Goal: Transaction & Acquisition: Obtain resource

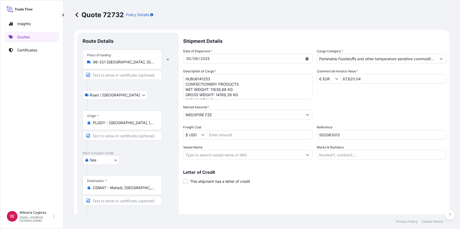
select select "Road / [GEOGRAPHIC_DATA]"
select select "Sea"
click at [332, 135] on input "S02063013" at bounding box center [381, 135] width 129 height 10
click at [350, 110] on div "Packing Category Type to search a container mode Please select a primary mode o…" at bounding box center [381, 112] width 129 height 15
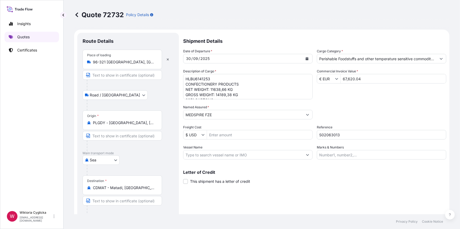
click at [29, 38] on p "Quotes" at bounding box center [23, 36] width 12 height 5
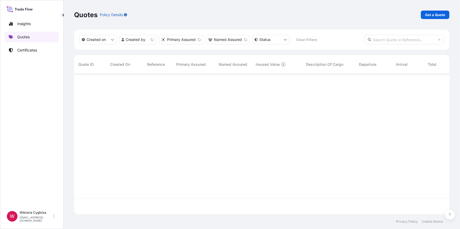
scroll to position [140, 371]
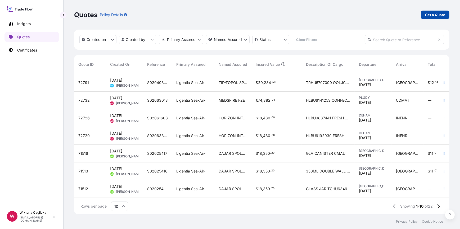
click at [429, 14] on p "Get a Quote" at bounding box center [435, 14] width 20 height 5
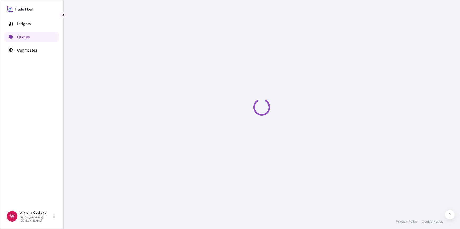
select select "Sea"
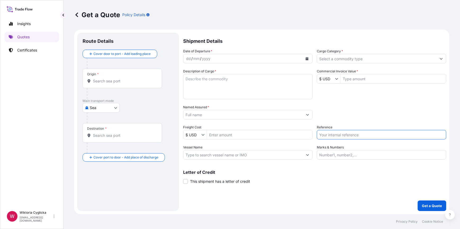
click at [339, 132] on input "Reference" at bounding box center [381, 135] width 129 height 10
paste input "S02057411"
type input "S02057411"
drag, startPoint x: 344, startPoint y: 127, endPoint x: 282, endPoint y: 140, distance: 64.0
click at [344, 126] on div "Reference S02057411" at bounding box center [381, 132] width 129 height 15
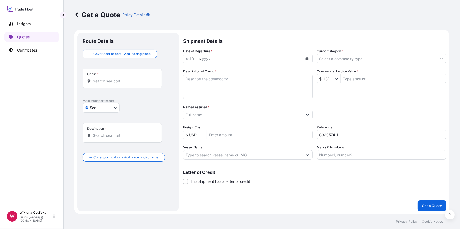
click at [241, 87] on textarea "Description of Cargo *" at bounding box center [247, 86] width 129 height 25
paste textarea "FROZEN DONUTS MIX OF FLAVOURS 68544 PCS/ 1136 BOXES/ 10 PALLETS NET WEIGHT: 288…"
click at [185, 77] on textarea "FROZEN DONUTS MIX OF FLAVOURS 68544 PCS/ 1136 BOXES/ 10 PALLETS NET WEIGHT: 288…" at bounding box center [247, 86] width 129 height 25
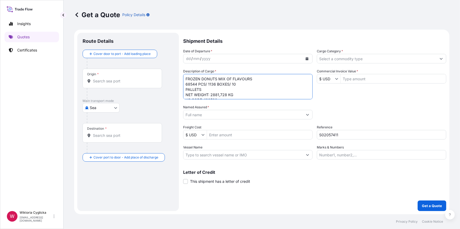
click at [185, 77] on textarea "FROZEN DONUTS MIX OF FLAVOURS 68544 PCS/ 1136 BOXES/ 10 PALLETS NET WEIGHT: 288…" at bounding box center [247, 86] width 129 height 25
paste textarea "OERU4261423"
click at [337, 97] on div "Date of Departure * dd / mm / yyyy Cargo Category * Description of Cargo * OERU…" at bounding box center [314, 104] width 263 height 111
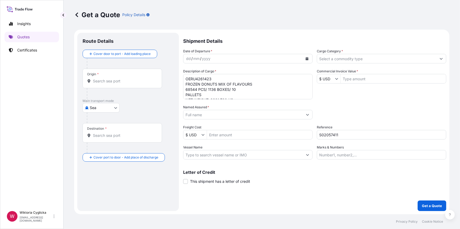
scroll to position [11, 0]
click at [225, 95] on textarea "OERU4261423 FROZEN DONUTS MIX OF FLAVOURS 68544 PCS/ 1136 BOXES/ 10 PALLETS NET…" at bounding box center [247, 86] width 129 height 25
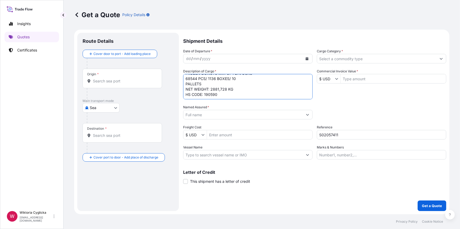
scroll to position [13, 0]
click at [228, 97] on textarea "OERU4261423 FROZEN DONUTS MIX OF FLAVOURS 68544 PCS/ 1136 BOXES/ 10 PALLETS NET…" at bounding box center [247, 86] width 129 height 25
type textarea "OERU4261423 FROZEN DONUTS MIX OF FLAVOURS 68544 PCS/ 1136 BOXES/ 10 PALLETS NET…"
click at [320, 109] on div "Packing Category Type to search a container mode Please select a primary mode o…" at bounding box center [381, 112] width 129 height 15
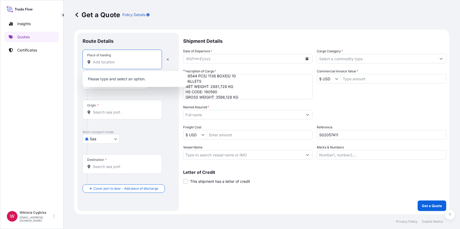
click at [132, 63] on input "Place of loading" at bounding box center [124, 61] width 62 height 5
paste input "PIEKARY SLASKIE"
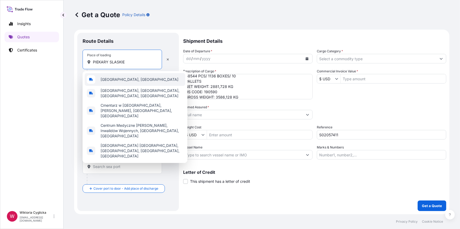
click at [120, 80] on span "[GEOGRAPHIC_DATA], [GEOGRAPHIC_DATA]" at bounding box center [139, 79] width 78 height 5
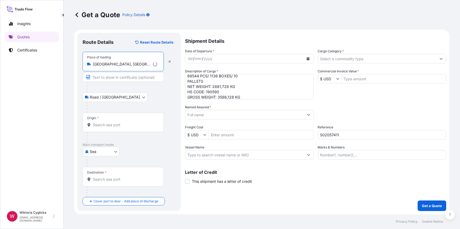
type input "[GEOGRAPHIC_DATA], [GEOGRAPHIC_DATA]"
click at [305, 59] on button "Calendar" at bounding box center [308, 58] width 8 height 8
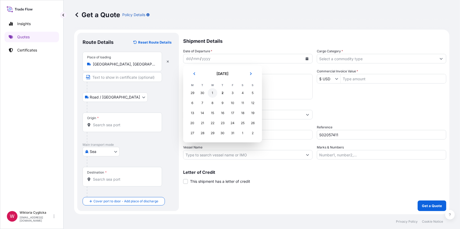
click at [211, 94] on div "1" at bounding box center [213, 93] width 10 height 10
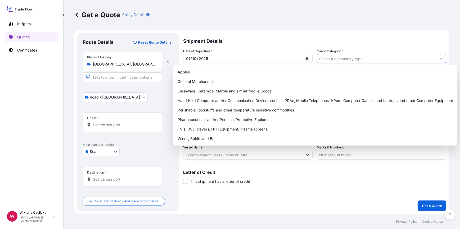
click at [366, 61] on input "Cargo Category *" at bounding box center [376, 59] width 119 height 10
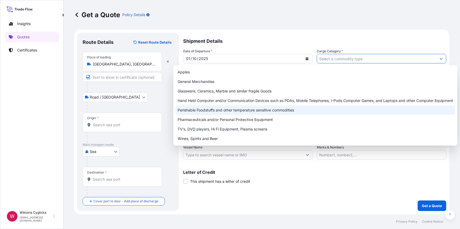
click at [253, 114] on div "Perishable Foodstuffs and other temperature sensitive commodities" at bounding box center [314, 111] width 279 height 10
type input "Perishable Foodstuffs and other temperature sensitive commodities"
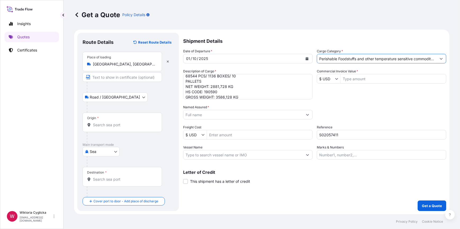
click at [354, 104] on div "Date of Departure * [DATE] Cargo Category * Perishable Foodstuffs and other tem…" at bounding box center [314, 104] width 263 height 111
click at [329, 80] on input "$ USD" at bounding box center [326, 79] width 18 height 10
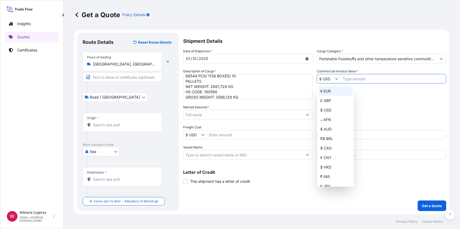
click at [329, 93] on div "€ EUR" at bounding box center [335, 91] width 35 height 10
type input "€ EUR"
click at [350, 78] on input "Commercial Invoice Value *" at bounding box center [392, 79] width 105 height 10
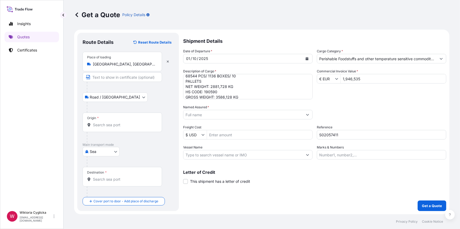
click at [349, 94] on div "Date of Departure * [DATE] Cargo Category * Perishable Foodstuffs and other tem…" at bounding box center [314, 104] width 263 height 111
drag, startPoint x: 361, startPoint y: 79, endPoint x: 324, endPoint y: 79, distance: 36.8
click at [324, 79] on div "€ EUR 1,946,535" at bounding box center [381, 79] width 129 height 10
type input "19,456.35"
click at [384, 102] on div "Date of Departure * [DATE] Cargo Category * Perishable Foodstuffs and other tem…" at bounding box center [314, 104] width 263 height 111
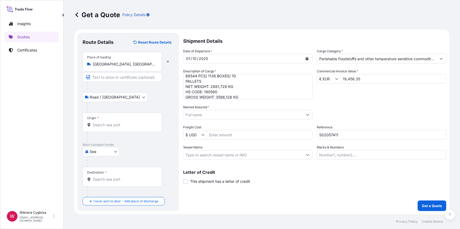
click at [101, 127] on input "Origin *" at bounding box center [124, 124] width 62 height 5
click at [132, 122] on div "Origin *" at bounding box center [122, 123] width 79 height 20
click at [132, 122] on input "Origin * Please select an origin" at bounding box center [124, 124] width 62 height 5
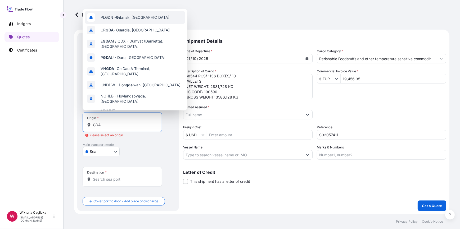
click at [116, 17] on span "PLGDN - Gda nsk, [GEOGRAPHIC_DATA]" at bounding box center [134, 17] width 69 height 5
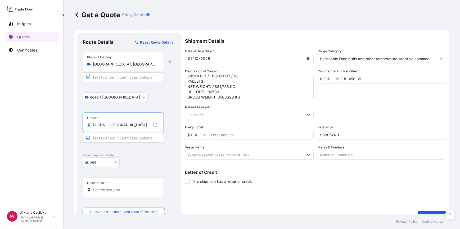
type input "PLGDN - [GEOGRAPHIC_DATA], [GEOGRAPHIC_DATA]"
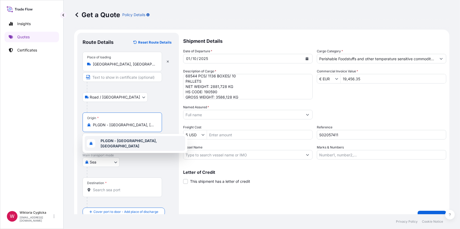
drag, startPoint x: 113, startPoint y: 187, endPoint x: 116, endPoint y: 188, distance: 2.7
click at [113, 187] on input "Destination *" at bounding box center [124, 189] width 62 height 5
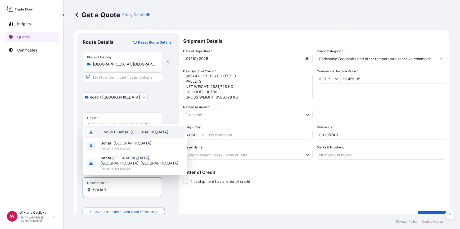
click at [113, 135] on span "OMSOH - [GEOGRAPHIC_DATA] , [GEOGRAPHIC_DATA]" at bounding box center [134, 132] width 68 height 5
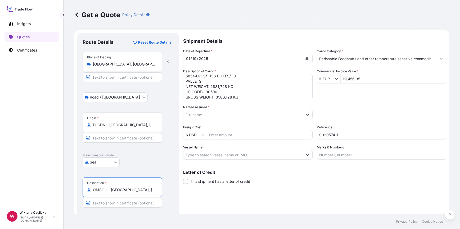
type input "OMSOH - [GEOGRAPHIC_DATA], [GEOGRAPHIC_DATA]"
click at [335, 121] on div "Date of Departure * [DATE] Cargo Category * Perishable Foodstuffs and other tem…" at bounding box center [314, 104] width 263 height 111
click at [340, 115] on div "Packing Category Type to search a container mode Please select a primary mode o…" at bounding box center [381, 112] width 129 height 15
click at [195, 112] on input "Named Assured *" at bounding box center [242, 115] width 119 height 10
click at [331, 114] on div "Packing Category Type to search a container mode Please select a primary mode o…" at bounding box center [381, 112] width 129 height 15
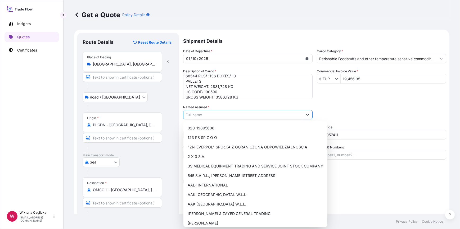
click at [203, 113] on input "Named Assured *" at bounding box center [242, 115] width 119 height 10
paste input "NESTO HYPER MARKET LLC"
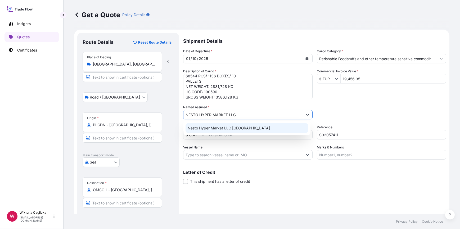
click at [224, 127] on span "Nesto Hyper Market LLC [GEOGRAPHIC_DATA]" at bounding box center [228, 128] width 82 height 5
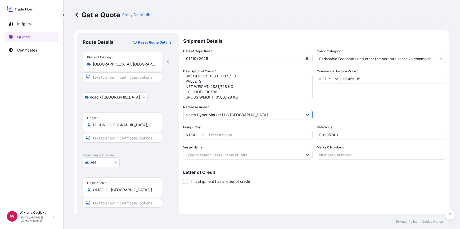
type input "Nesto Hyper Market LLC [GEOGRAPHIC_DATA]"
click at [345, 104] on div "Date of Departure * [DATE] Cargo Category * Perishable Foodstuffs and other tem…" at bounding box center [314, 104] width 263 height 111
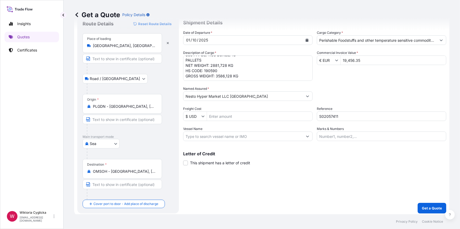
scroll to position [21, 0]
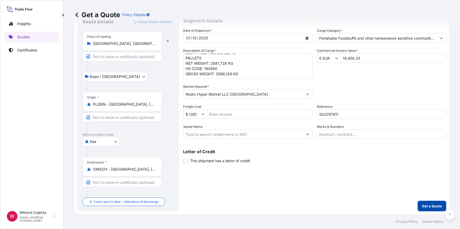
click at [423, 208] on p "Get a Quote" at bounding box center [431, 206] width 20 height 5
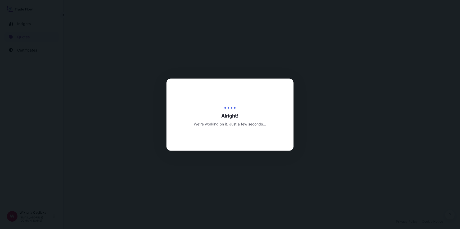
select select "Road / [GEOGRAPHIC_DATA]"
select select "Sea"
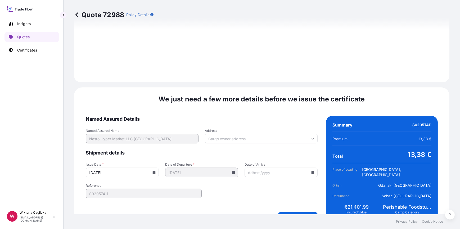
scroll to position [633, 0]
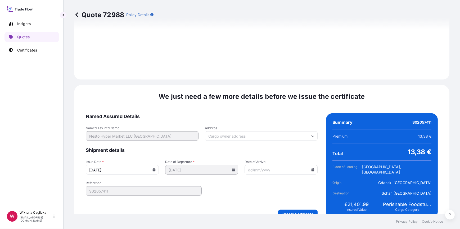
click at [152, 168] on icon at bounding box center [153, 169] width 3 height 3
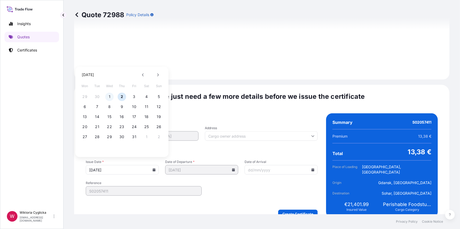
click at [108, 96] on button "1" at bounding box center [109, 97] width 8 height 8
type input "[DATE]"
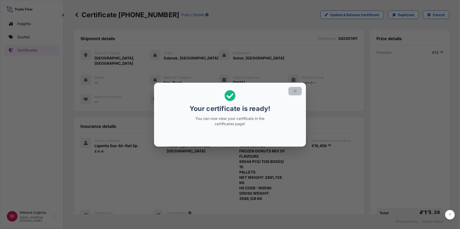
click at [297, 90] on icon "button" at bounding box center [294, 91] width 5 height 5
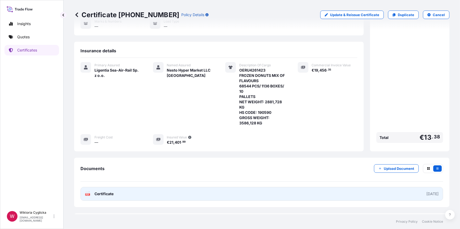
scroll to position [86, 0]
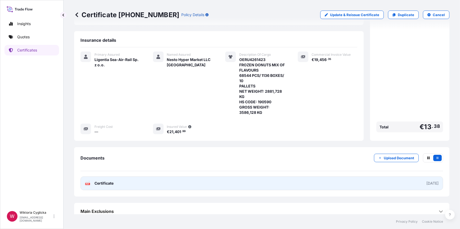
click at [182, 177] on link "PDF Certificate [DATE]" at bounding box center [261, 184] width 362 height 14
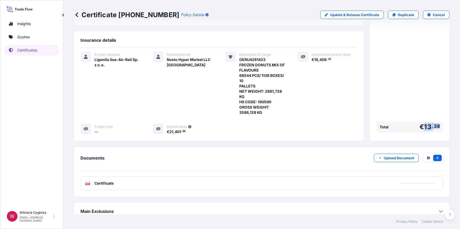
drag, startPoint x: 421, startPoint y: 121, endPoint x: 439, endPoint y: 121, distance: 18.2
click at [439, 122] on div "Total € 13 . 38" at bounding box center [409, 127] width 67 height 11
copy span "13 . 38"
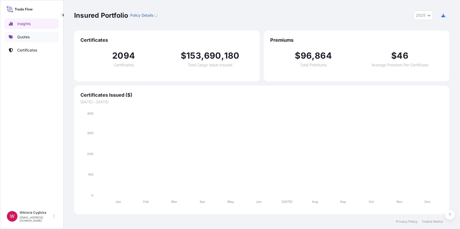
click at [37, 38] on link "Quotes" at bounding box center [31, 37] width 54 height 11
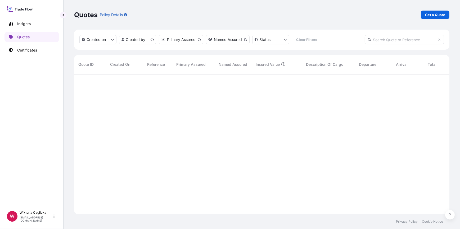
scroll to position [140, 371]
click at [426, 18] on link "Get a Quote" at bounding box center [434, 15] width 29 height 8
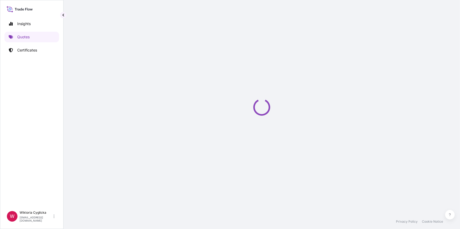
select select "Road / [GEOGRAPHIC_DATA]"
select select "Sea"
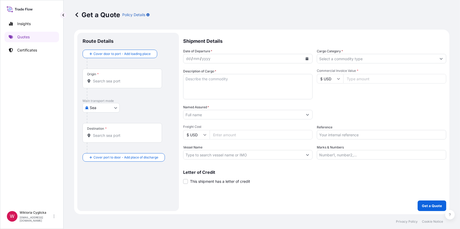
click at [328, 61] on input "Cargo Category *" at bounding box center [376, 59] width 119 height 10
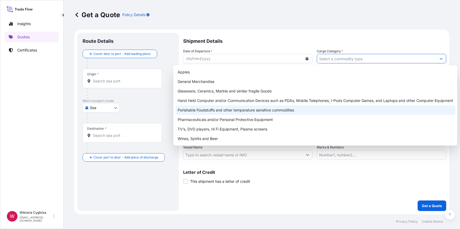
click at [254, 112] on div "Perishable Foodstuffs and other temperature sensitive commodities" at bounding box center [314, 111] width 279 height 10
type input "Perishable Foodstuffs and other temperature sensitive commodities"
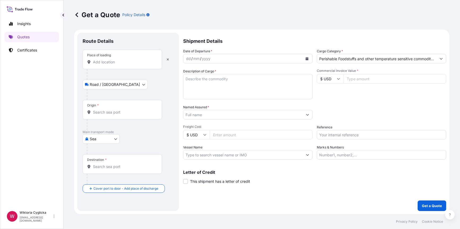
click at [343, 136] on input "Reference" at bounding box center [381, 135] width 129 height 10
paste input "S02057411"
type input "S02057411"
drag, startPoint x: 350, startPoint y: 114, endPoint x: 351, endPoint y: 111, distance: 3.2
click at [350, 113] on div "Packing Category Type to search a container mode Please select a primary mode o…" at bounding box center [381, 112] width 129 height 15
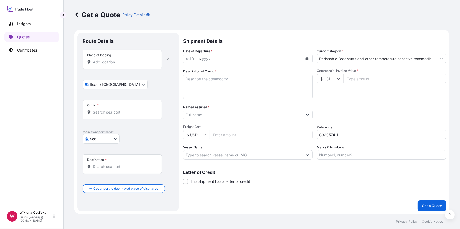
click at [237, 53] on div "Date of Departure * dd / mm / yyyy" at bounding box center [247, 56] width 129 height 15
click at [116, 59] on input "Place of loading" at bounding box center [124, 61] width 62 height 5
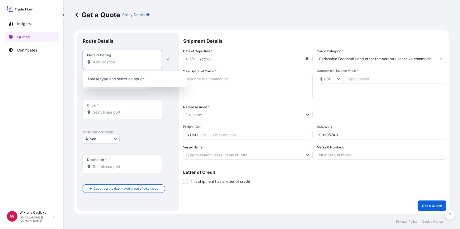
click at [115, 62] on input "Place of loading" at bounding box center [124, 61] width 62 height 5
paste input "PIEKARY SLASKIE"
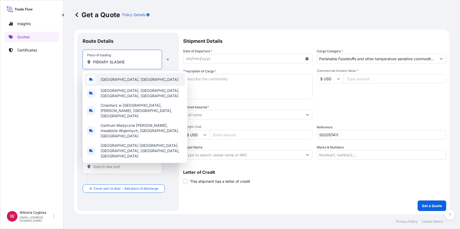
click at [112, 80] on span "[GEOGRAPHIC_DATA], [GEOGRAPHIC_DATA]" at bounding box center [139, 79] width 78 height 5
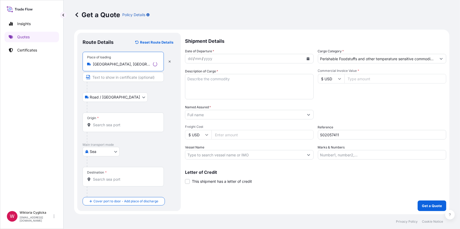
type input "[GEOGRAPHIC_DATA], [GEOGRAPHIC_DATA]"
click at [308, 58] on icon "Calendar" at bounding box center [307, 58] width 3 height 3
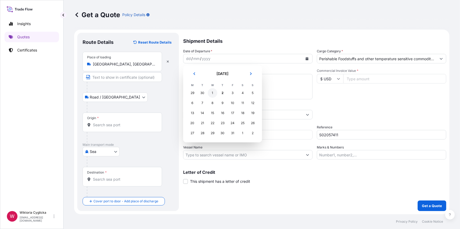
click at [214, 93] on div "1" at bounding box center [213, 93] width 10 height 10
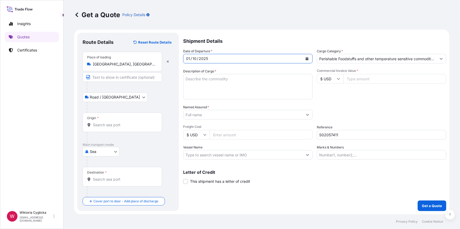
click at [116, 125] on input "Origin *" at bounding box center [124, 124] width 62 height 5
click at [31, 49] on p "Certificates" at bounding box center [27, 50] width 20 height 5
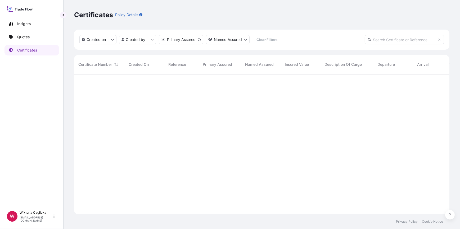
scroll to position [140, 371]
click at [375, 40] on input "text" at bounding box center [403, 40] width 79 height 10
paste input "S02057411"
type input "S02057411"
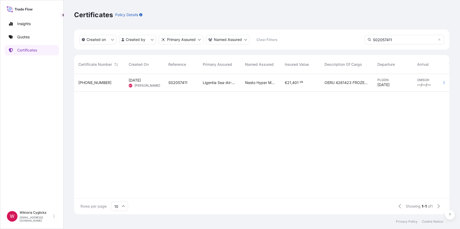
click at [123, 85] on div "31440-2140-1" at bounding box center [99, 83] width 50 height 18
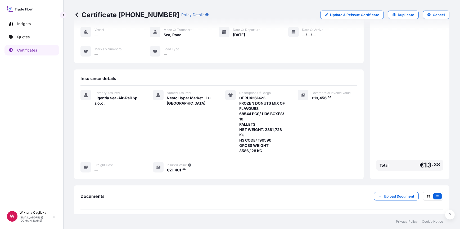
scroll to position [64, 0]
